Goal: Check status: Check status

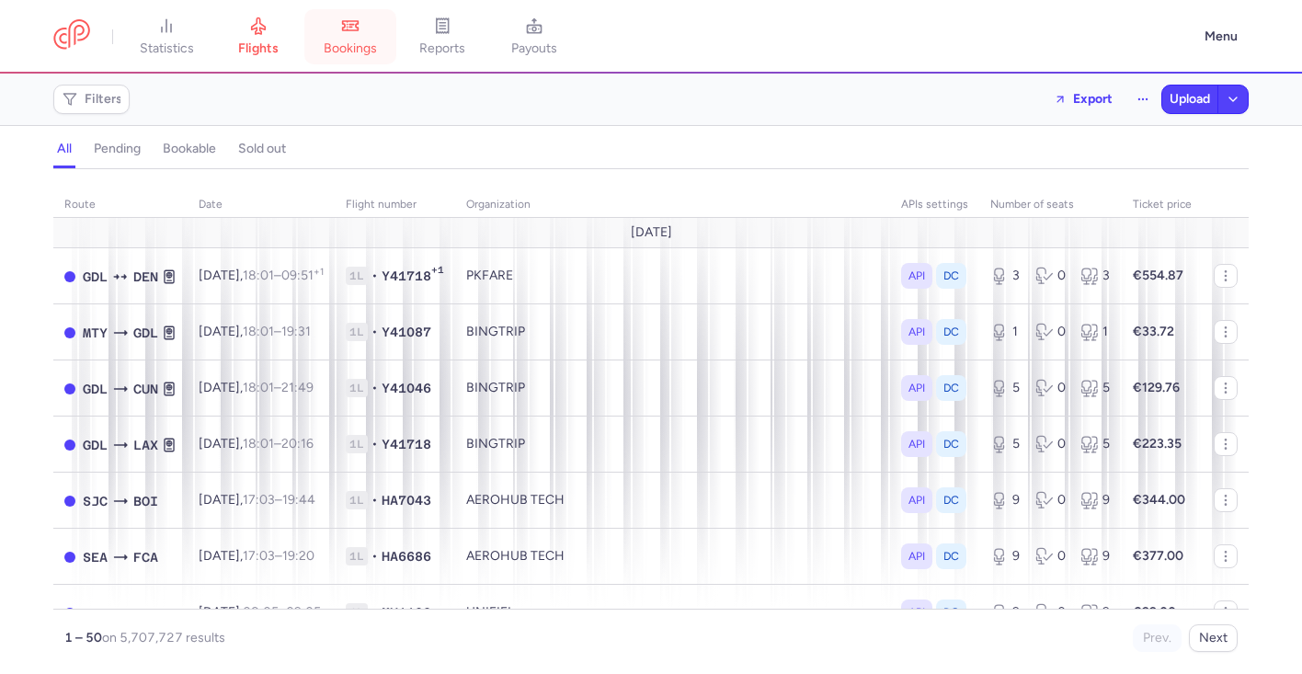
click at [360, 39] on link "bookings" at bounding box center [350, 37] width 92 height 40
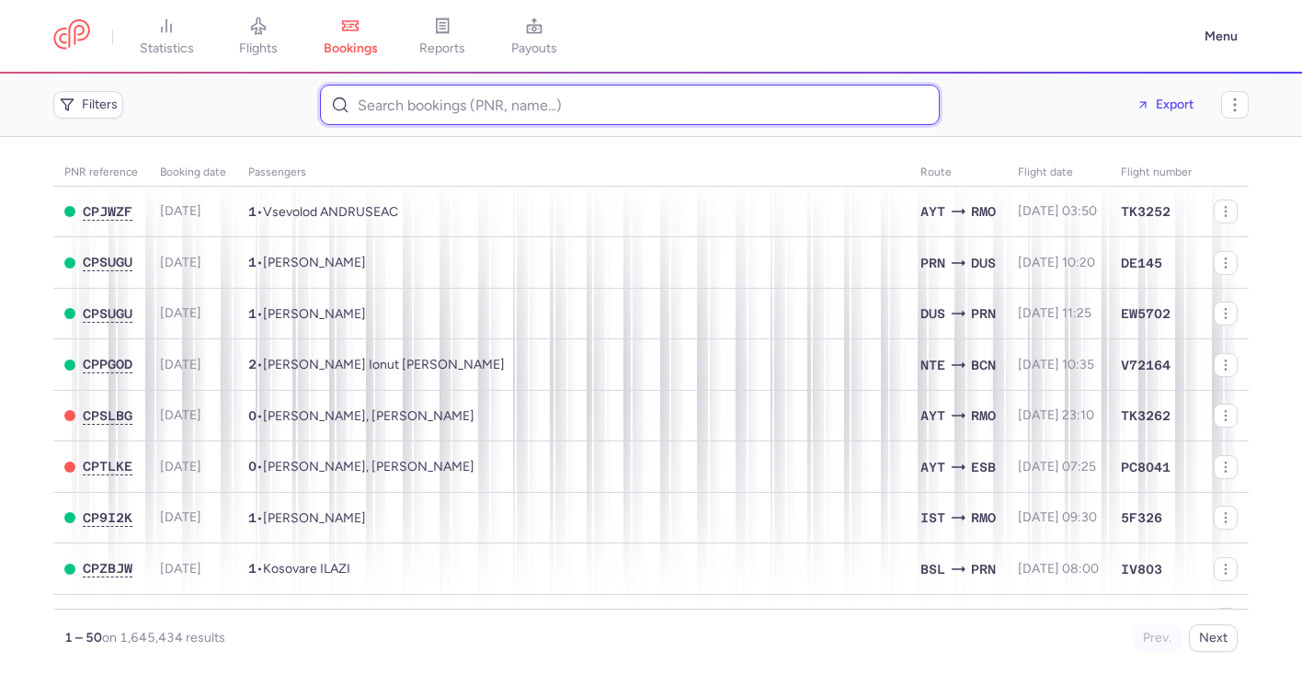
click at [424, 103] on input at bounding box center [630, 105] width 620 height 40
paste input "CP7FGU"
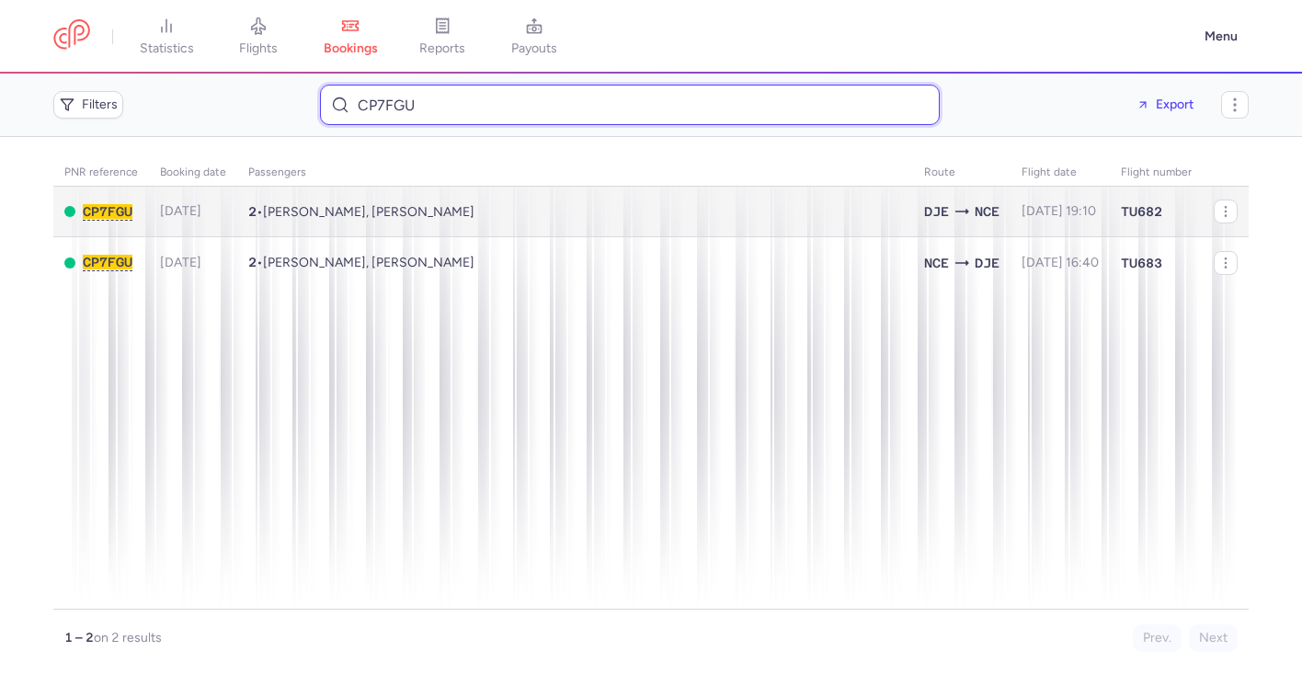
type input "CP7FGU"
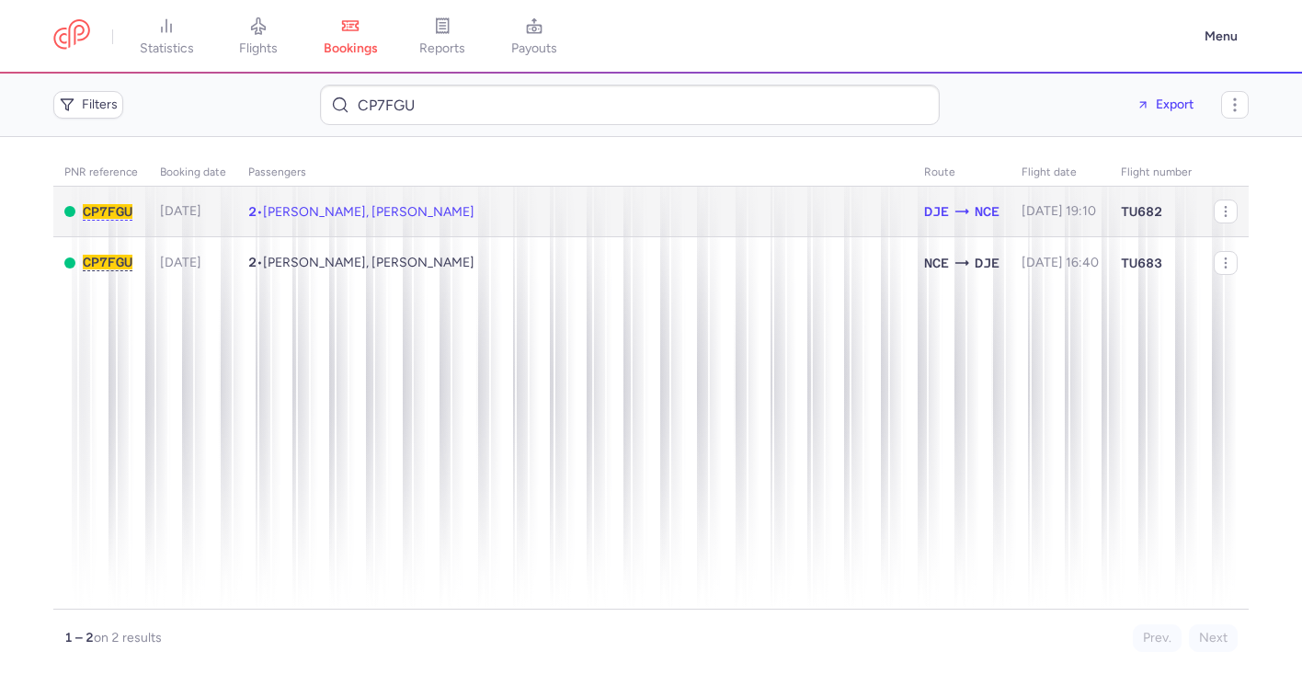
click at [507, 218] on td "2 • [PERSON_NAME], [PERSON_NAME]" at bounding box center [575, 212] width 676 height 51
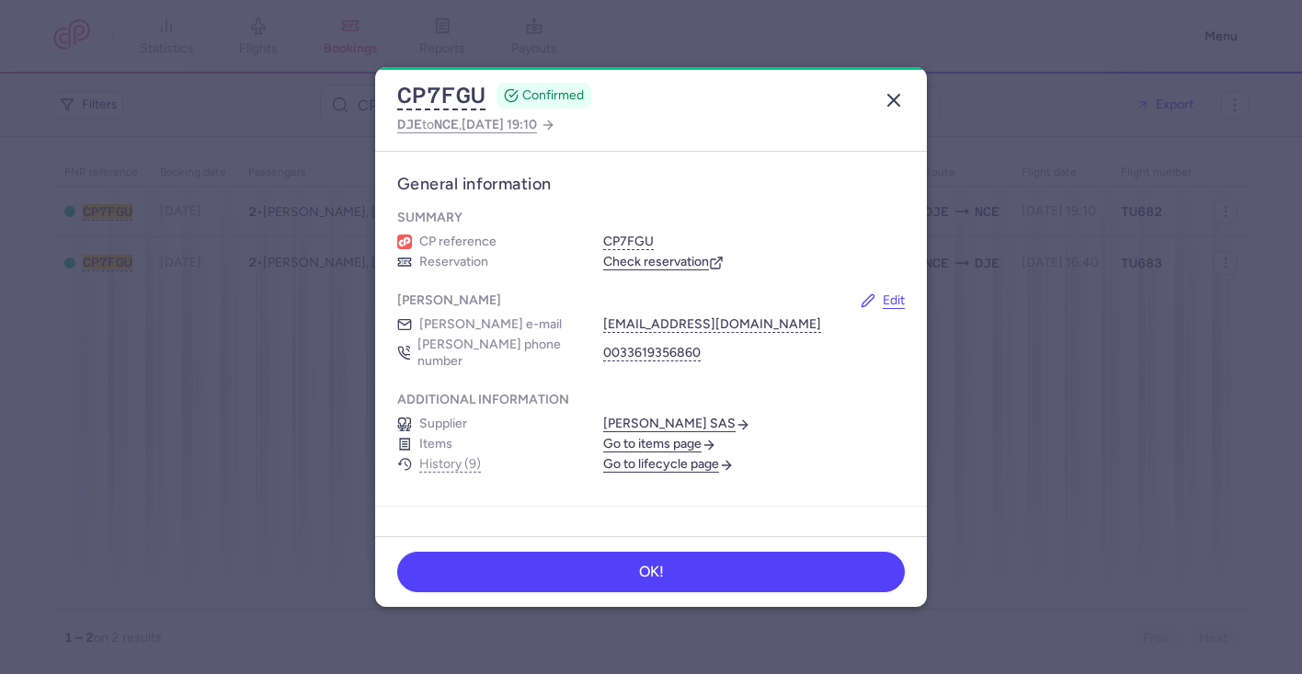
click at [893, 102] on icon "button" at bounding box center [894, 100] width 22 height 22
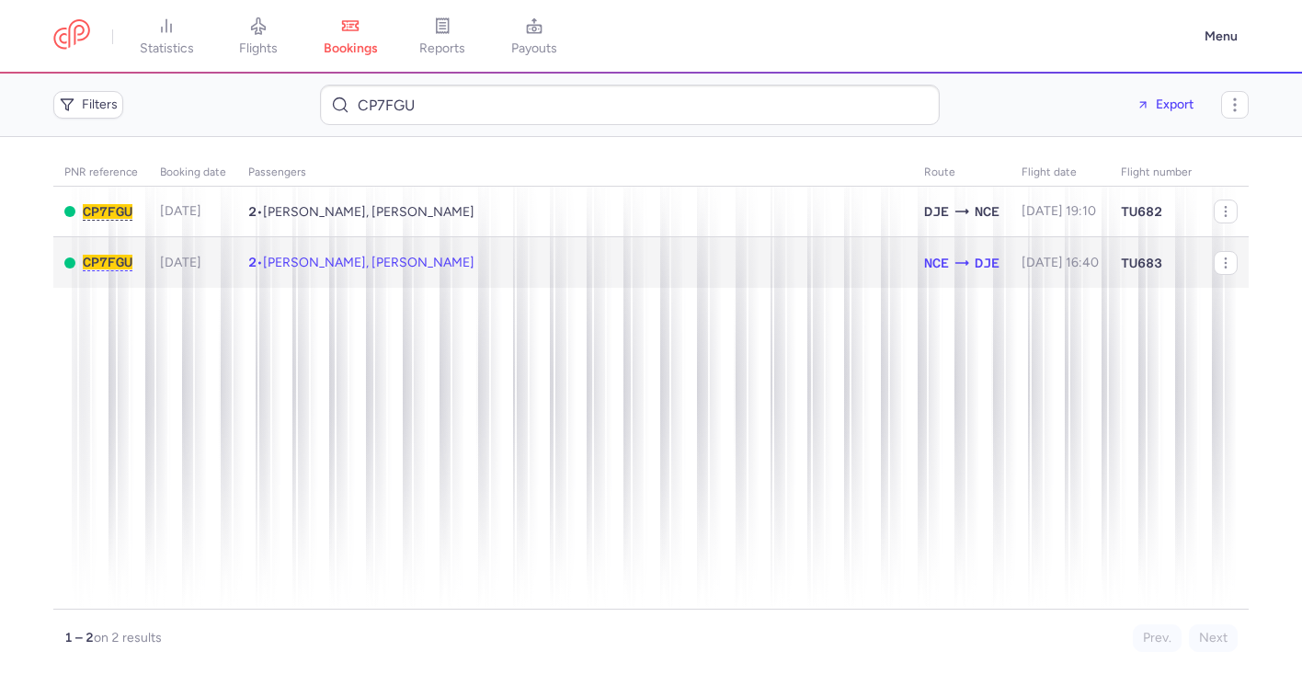
click at [626, 276] on td "2 • [PERSON_NAME], [PERSON_NAME]" at bounding box center [575, 262] width 676 height 51
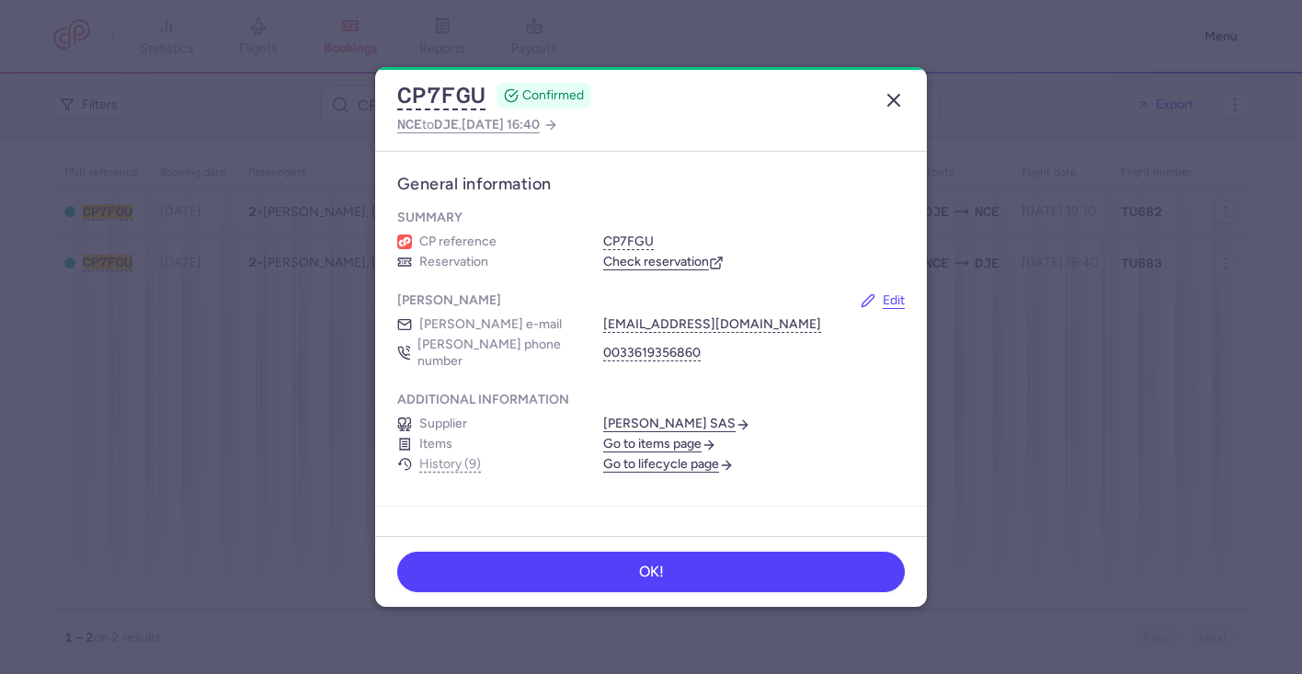
click at [898, 98] on icon "button" at bounding box center [894, 100] width 22 height 22
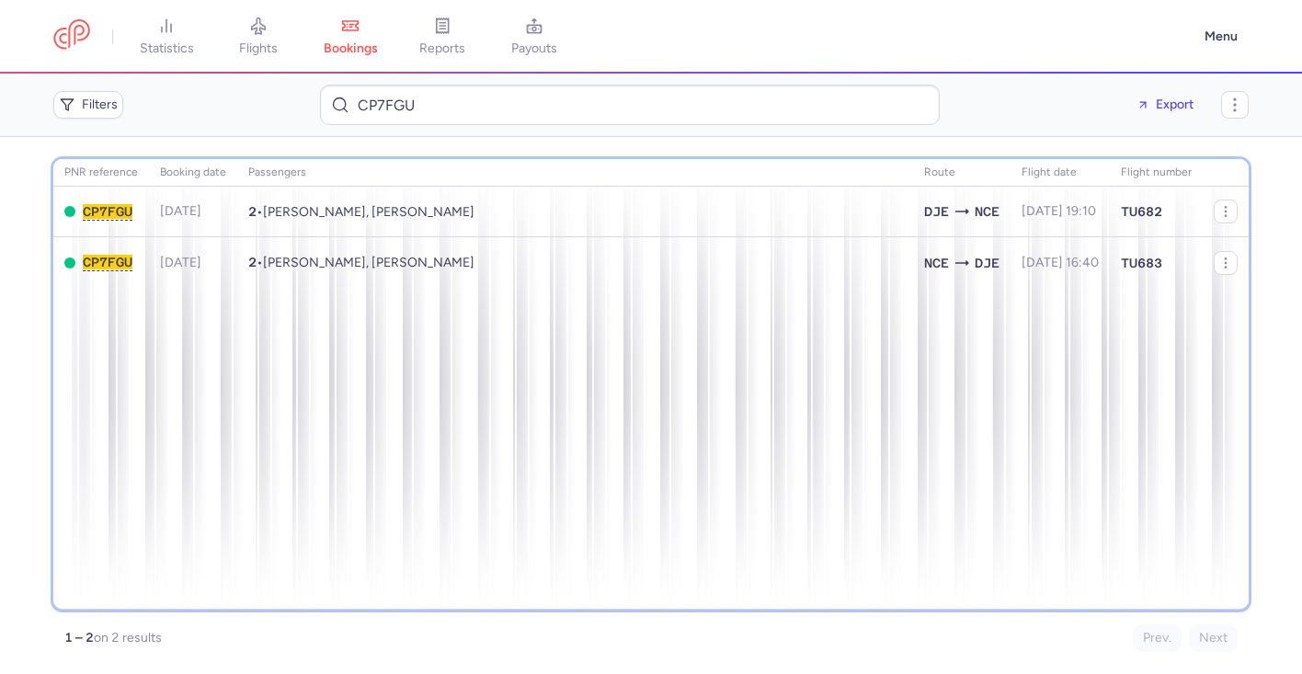
click at [632, 375] on div "PNR reference Booking date Passengers Route flight date Flight number CP7FGU [D…" at bounding box center [651, 384] width 1196 height 451
